Goal: Information Seeking & Learning: Learn about a topic

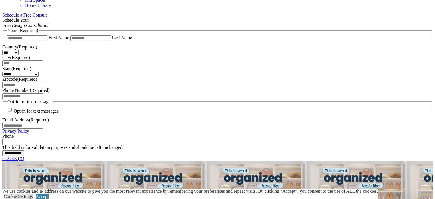
scroll to position [401, 0]
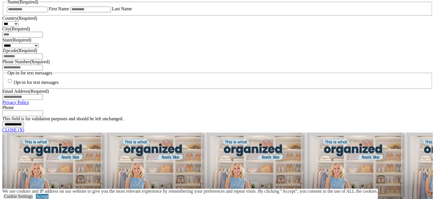
click at [24, 132] on link "CLOSE (X)" at bounding box center [13, 129] width 22 height 5
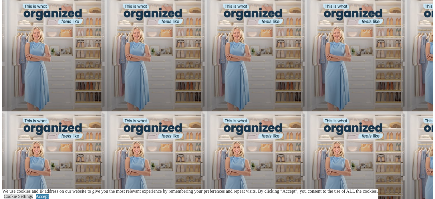
scroll to position [372, 0]
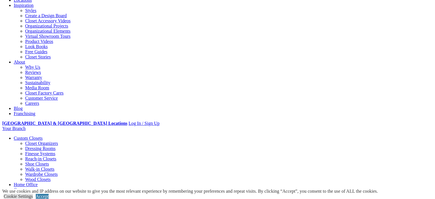
scroll to position [57, 0]
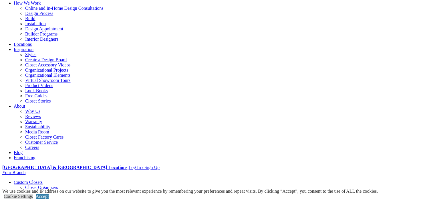
scroll to position [57, 0]
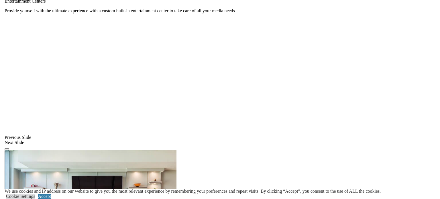
scroll to position [414, 0]
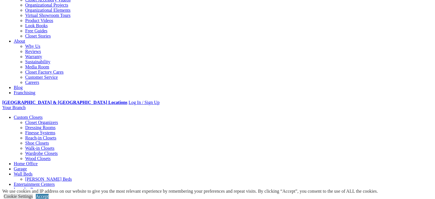
scroll to position [92, 0]
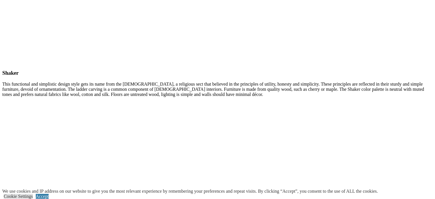
scroll to position [2784, 0]
